Goal: Task Accomplishment & Management: Use online tool/utility

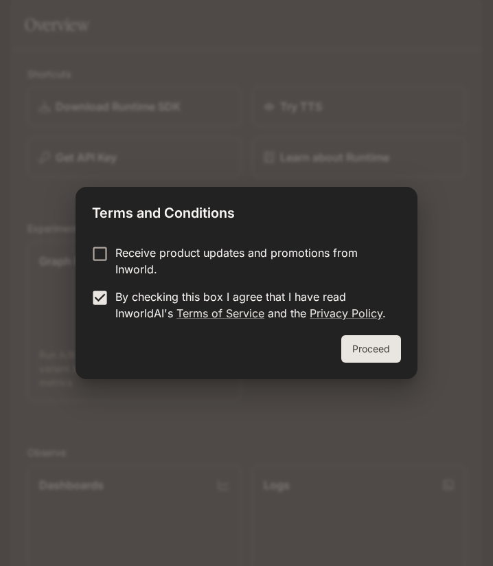
click at [378, 351] on button "Proceed" at bounding box center [371, 348] width 60 height 27
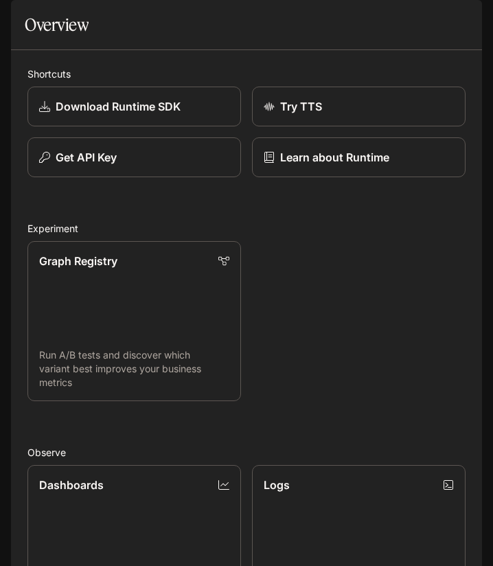
click at [22, 19] on icon "open drawer" at bounding box center [23, 19] width 12 height 10
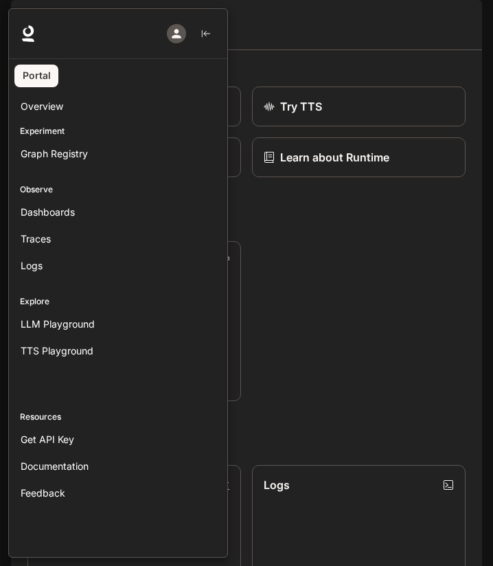
click at [311, 308] on div at bounding box center [254, 283] width 493 height 550
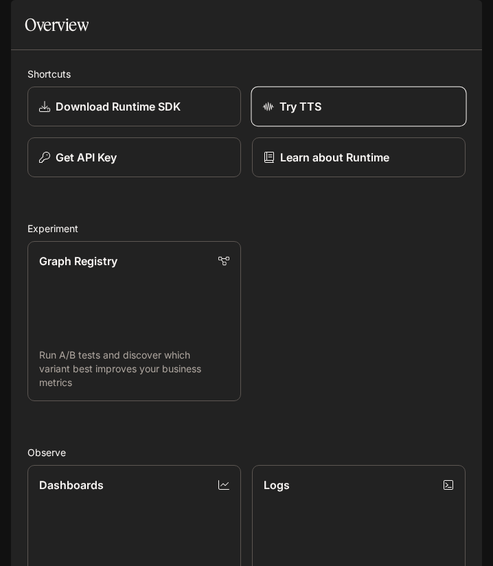
click at [406, 115] on div "Try TTS" at bounding box center [359, 106] width 192 height 16
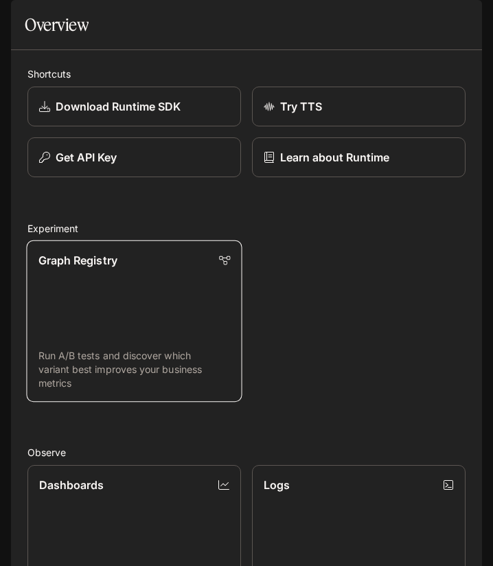
click at [78, 333] on link "Graph Registry Run A/B tests and discover which variant best improves your busi…" at bounding box center [134, 321] width 216 height 162
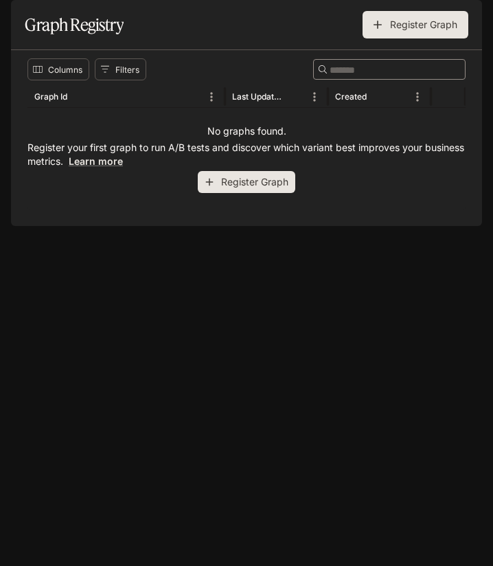
click at [230, 194] on button "Register Graph" at bounding box center [247, 182] width 98 height 23
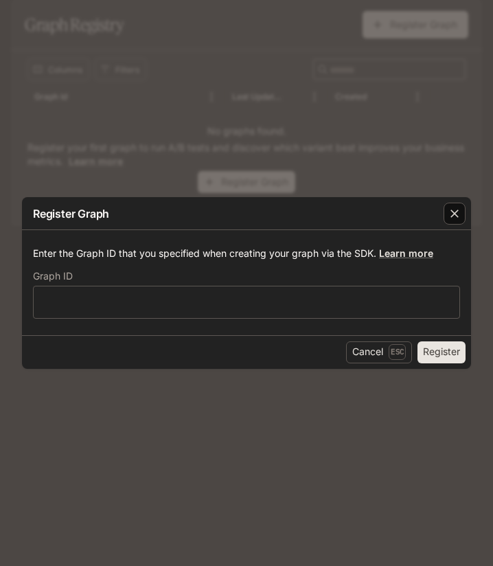
click at [451, 218] on icon "button" at bounding box center [455, 214] width 14 height 14
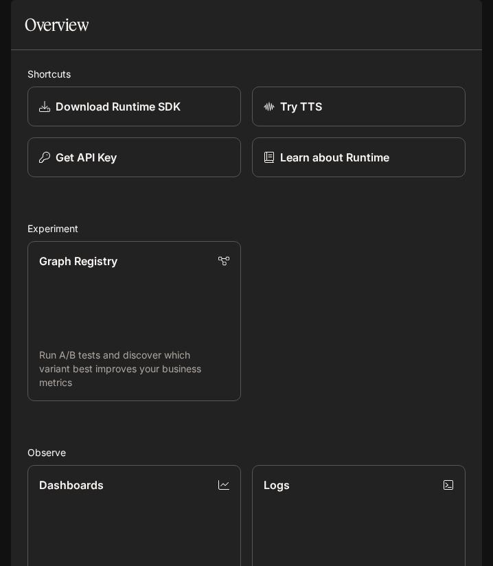
scroll to position [510, 0]
